Goal: Browse casually: Explore the website without a specific task or goal

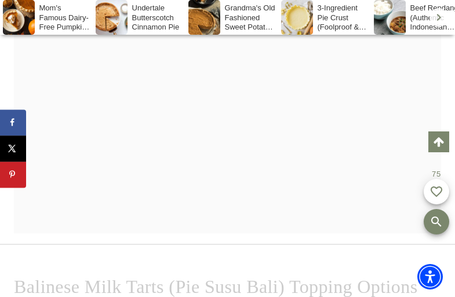
scroll to position [13671, 0]
